Goal: Browse casually: Explore the website without a specific task or goal

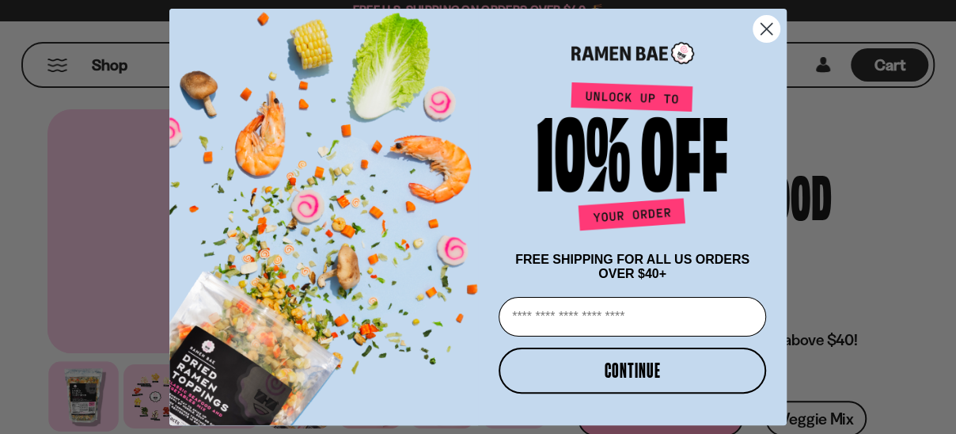
scroll to position [79, 0]
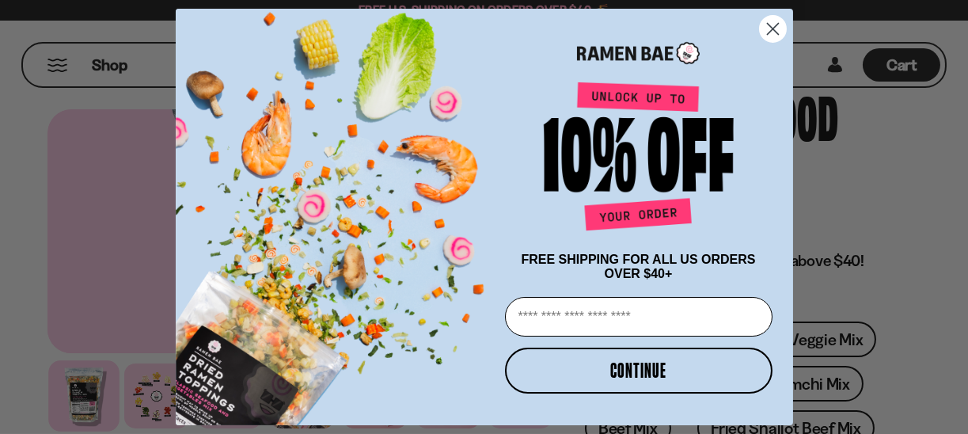
drag, startPoint x: 775, startPoint y: 21, endPoint x: 677, endPoint y: 234, distance: 235.3
click at [688, 203] on div "Close dialog FREE SHIPPING FOR ALL US ORDERS OVER $40+ Email CONTINUE ******" at bounding box center [485, 217] width 618 height 417
click at [646, 321] on input "Email" at bounding box center [639, 317] width 268 height 40
type input "**********"
click at [651, 371] on button "CONTINUE" at bounding box center [639, 371] width 268 height 46
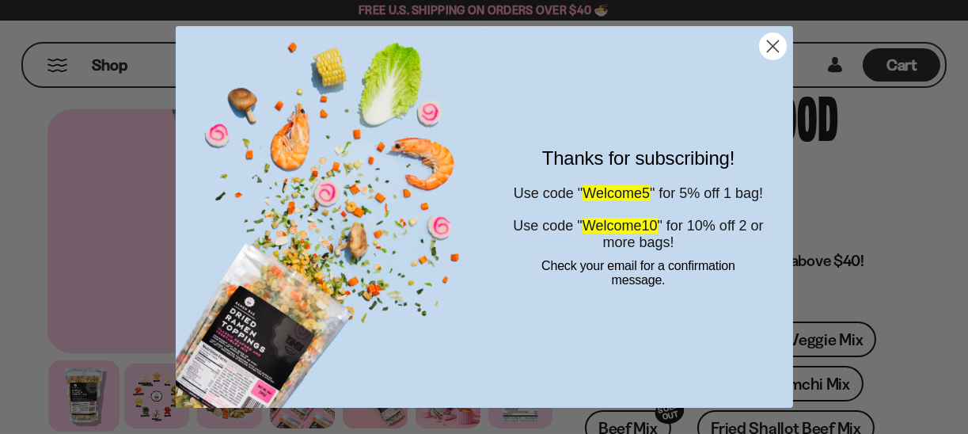
click at [770, 46] on circle "Close dialog" at bounding box center [772, 46] width 26 height 26
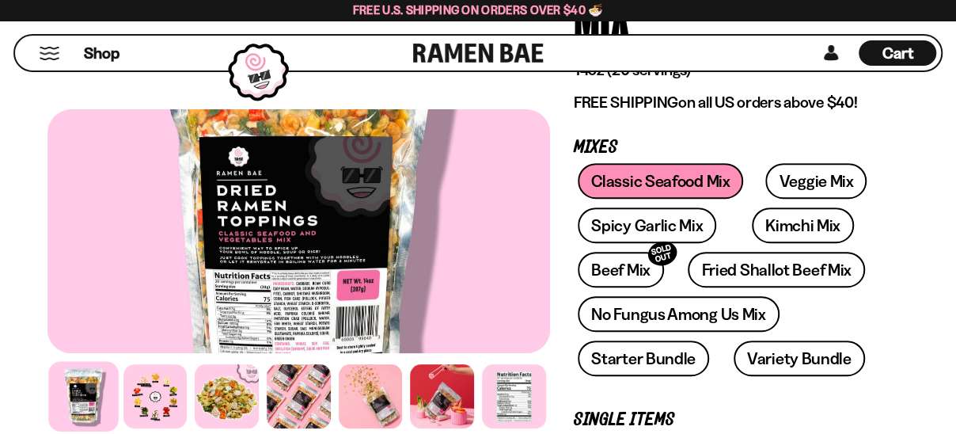
scroll to position [238, 0]
click at [167, 412] on div at bounding box center [155, 397] width 70 height 70
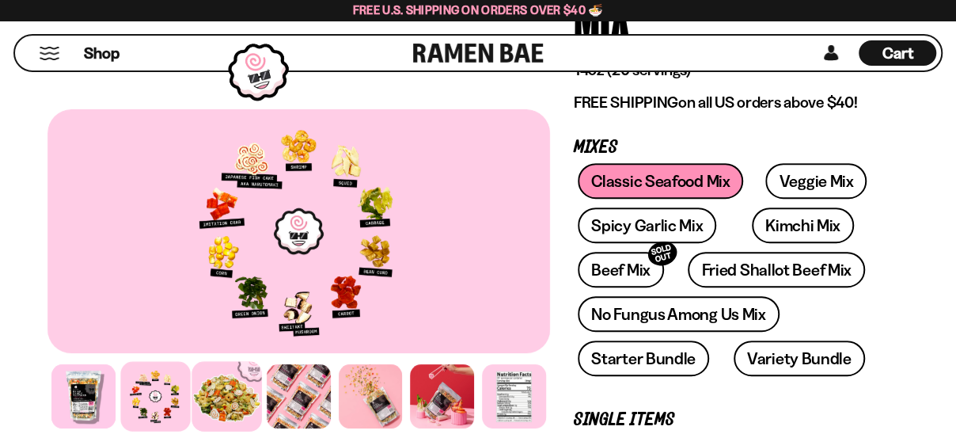
click at [231, 409] on div at bounding box center [227, 397] width 70 height 70
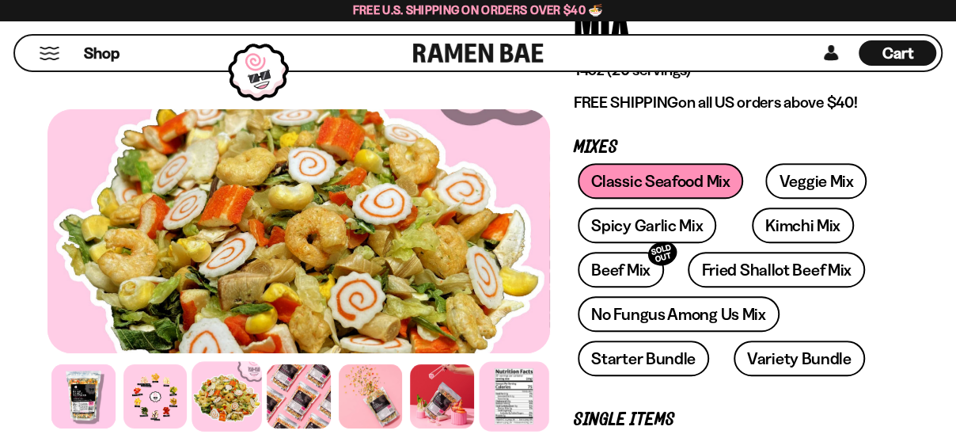
click at [516, 397] on div at bounding box center [514, 397] width 70 height 70
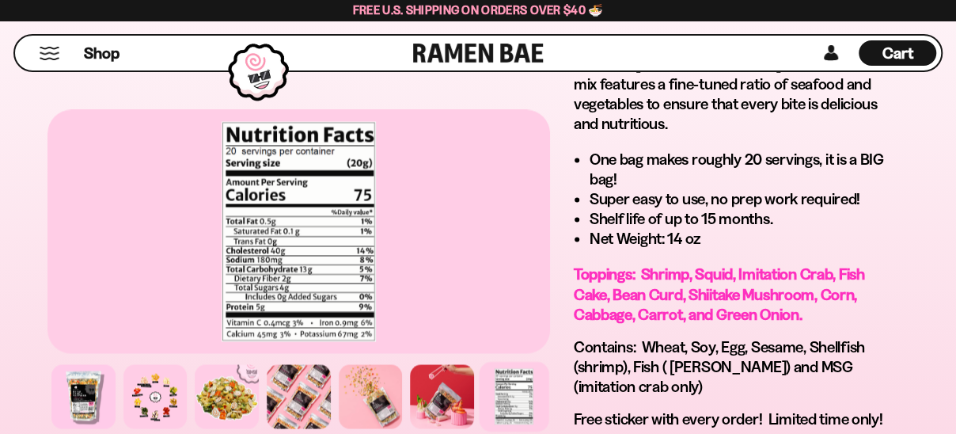
scroll to position [1267, 0]
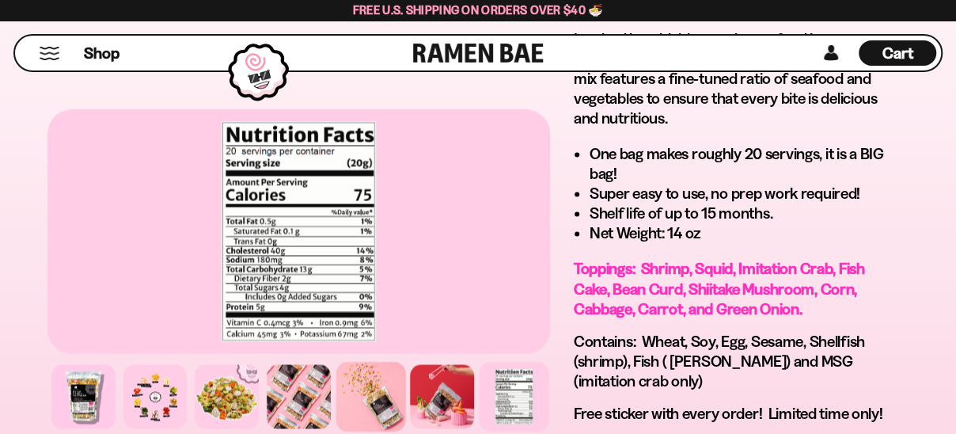
click at [369, 395] on div at bounding box center [371, 397] width 70 height 70
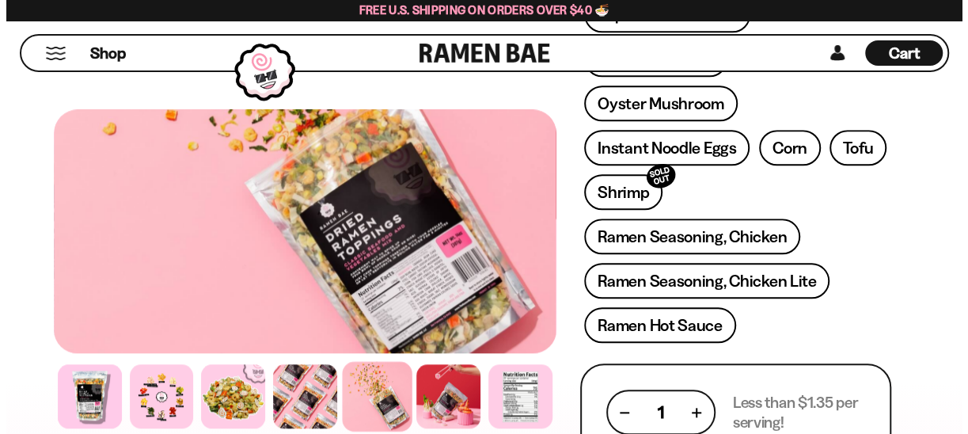
scroll to position [456, 0]
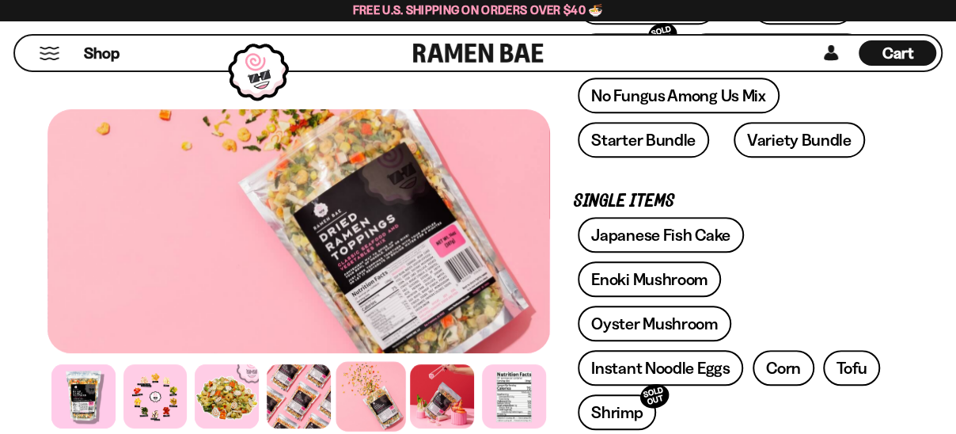
click at [899, 56] on span "Cart" at bounding box center [898, 53] width 31 height 19
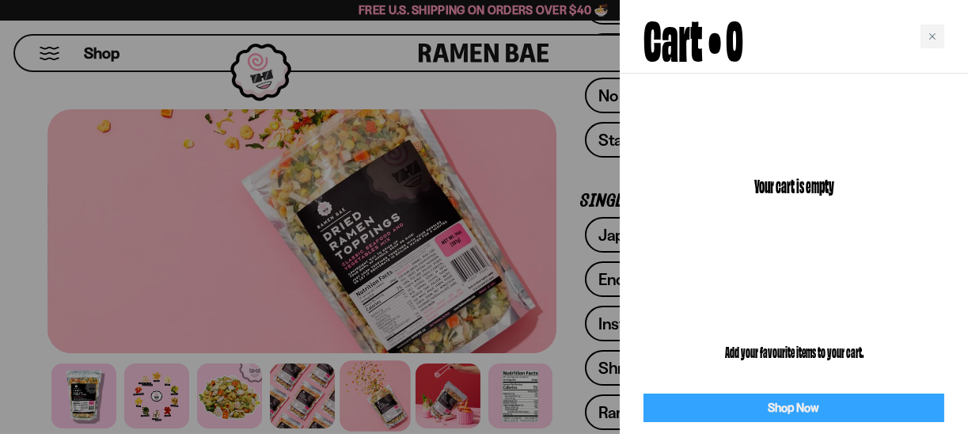
click at [829, 402] on link "Shop Now" at bounding box center [794, 408] width 301 height 29
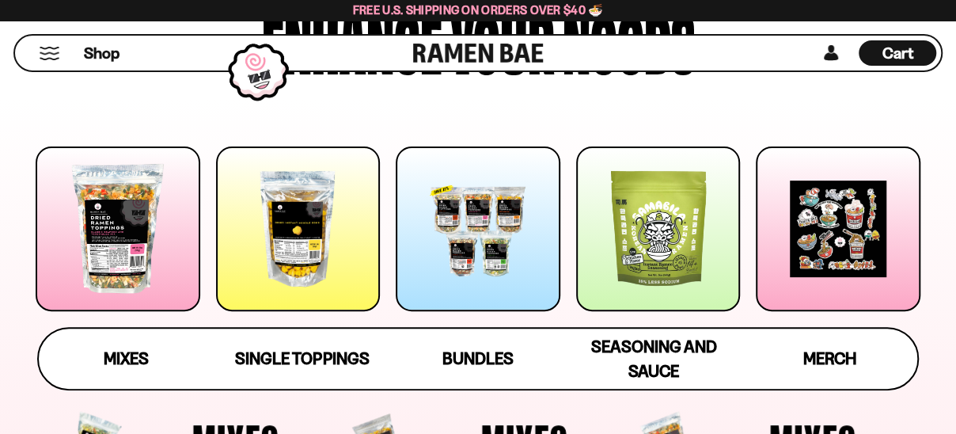
scroll to position [158, 0]
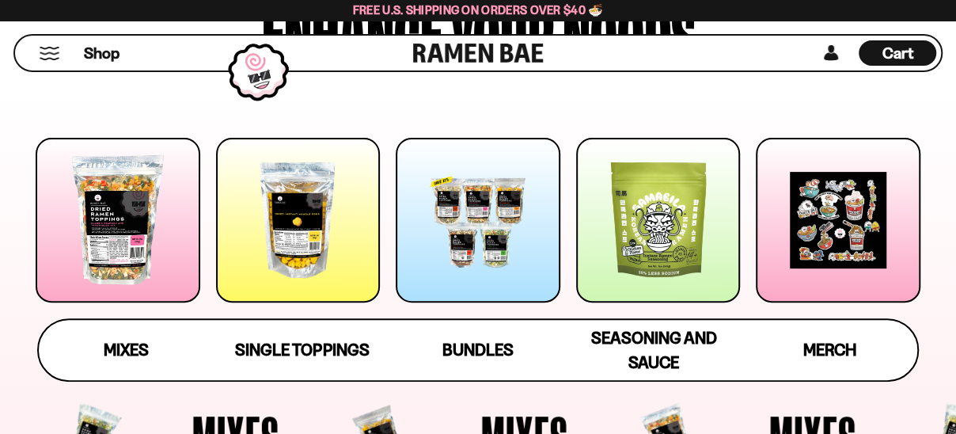
click at [294, 234] on div at bounding box center [298, 220] width 165 height 165
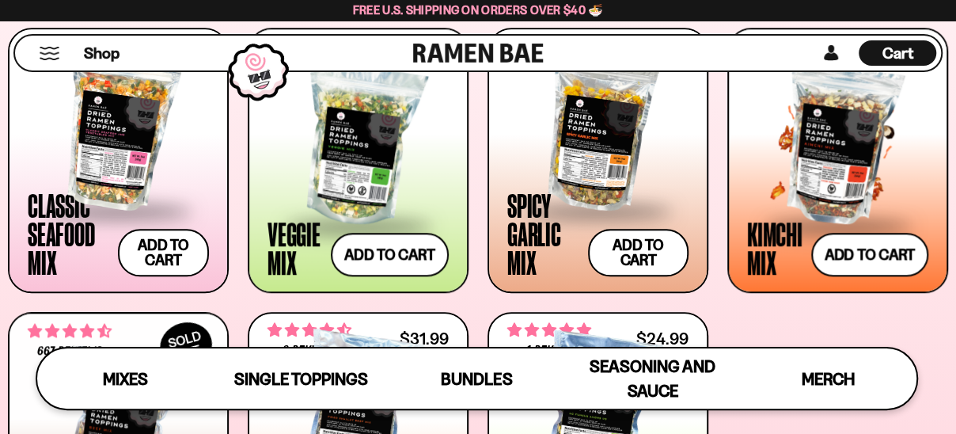
scroll to position [713, 0]
